Goal: Find specific page/section

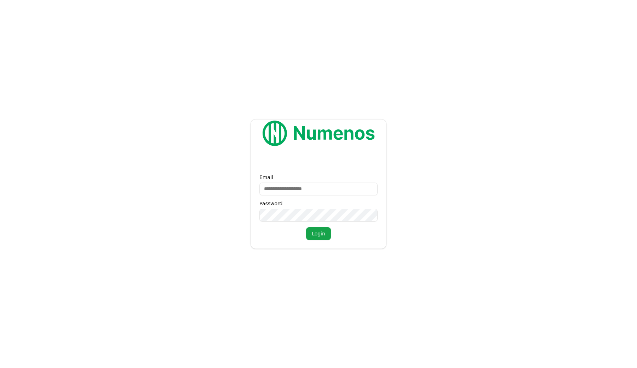
type input "**********"
click at [306, 227] on button "Login" at bounding box center [318, 233] width 25 height 13
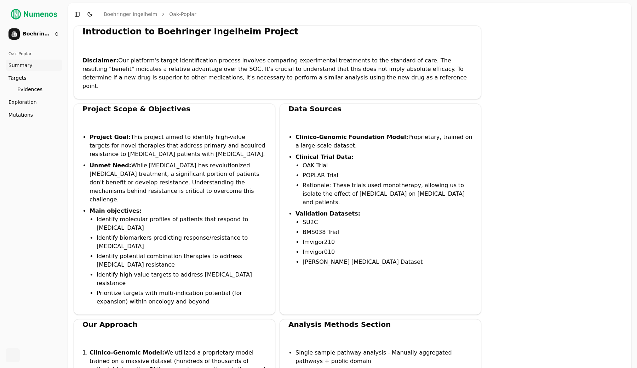
click at [25, 114] on span "Mutations" at bounding box center [20, 114] width 24 height 7
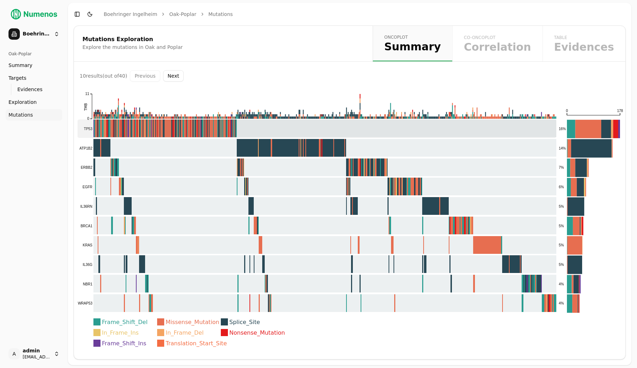
click at [495, 133] on rect at bounding box center [317, 128] width 479 height 18
